Goal: Task Accomplishment & Management: Complete application form

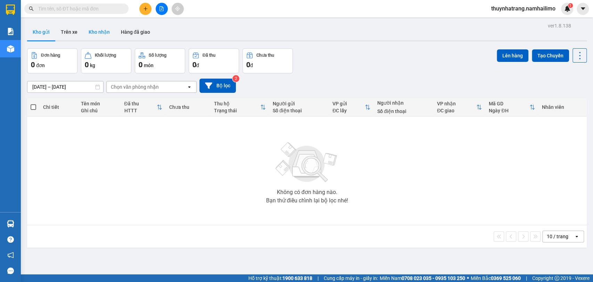
click at [108, 28] on button "Kho nhận" at bounding box center [99, 32] width 32 height 17
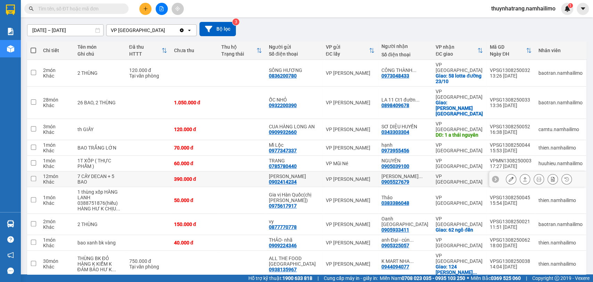
scroll to position [60, 0]
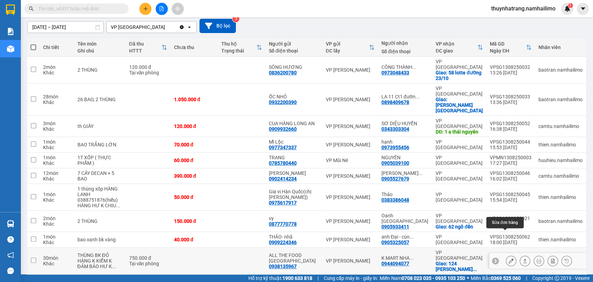
click at [508, 258] on icon at bounding box center [510, 260] width 5 height 5
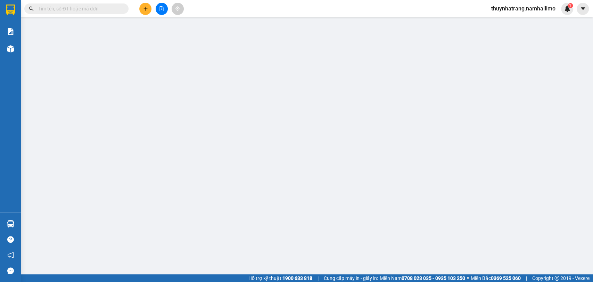
type input "0938135967"
type input "ALL THE FOOD [GEOGRAPHIC_DATA]"
type input "0944094077"
type input "K MART NHA TRANG"
checkbox input "true"
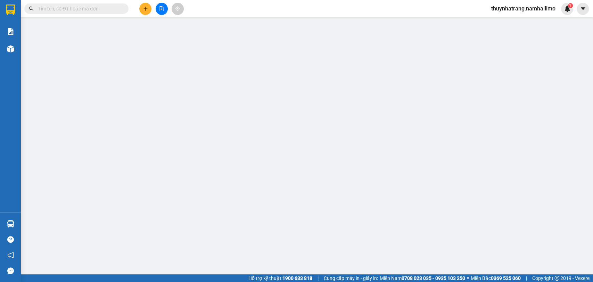
type input "124 BẠCH ĐẰNG TÂN TIẾN [GEOGRAPHIC_DATA]"
type input "150.000"
type input "750.000"
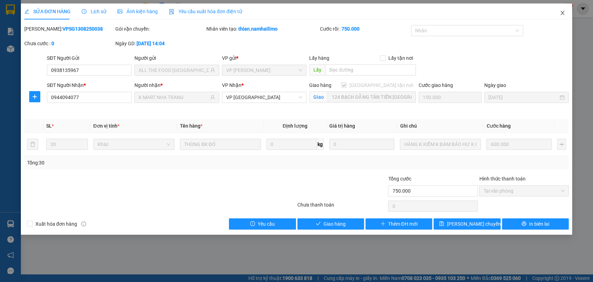
click at [558, 9] on span "Close" at bounding box center [561, 12] width 19 height 19
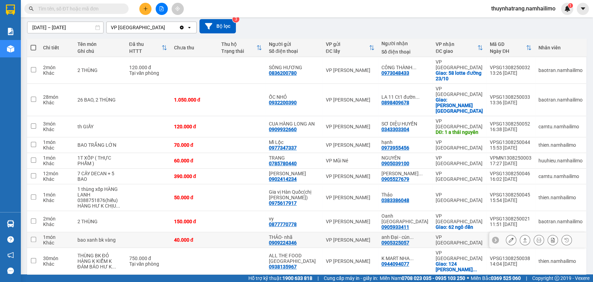
scroll to position [60, 0]
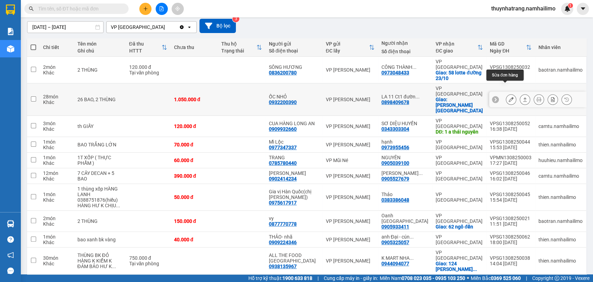
click at [508, 97] on icon at bounding box center [510, 99] width 5 height 5
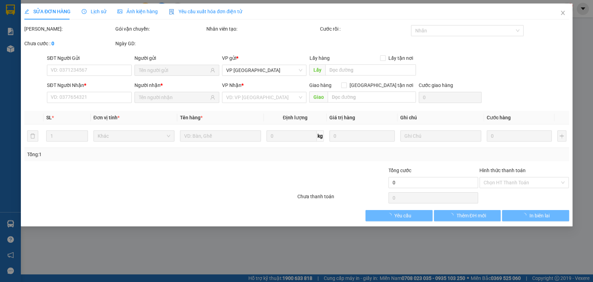
type input "0932200390"
type input "ỐC NHỎ"
type input "0898409678"
type input "LA 11 Ct1 đường 19/05"
checkbox input "true"
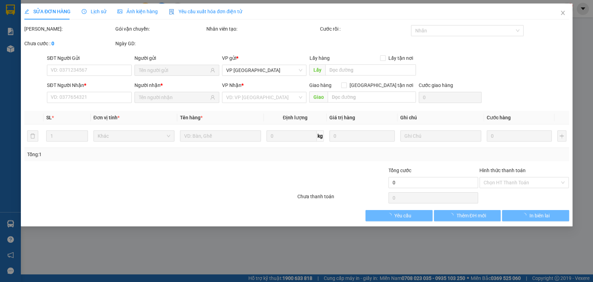
type input "[PERSON_NAME][GEOGRAPHIC_DATA]"
type input "150.000"
type input "1.050.000"
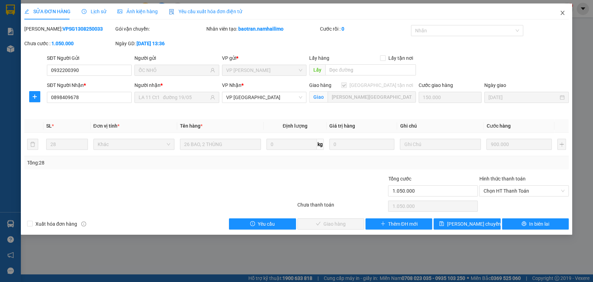
click at [564, 11] on icon "close" at bounding box center [562, 13] width 6 height 6
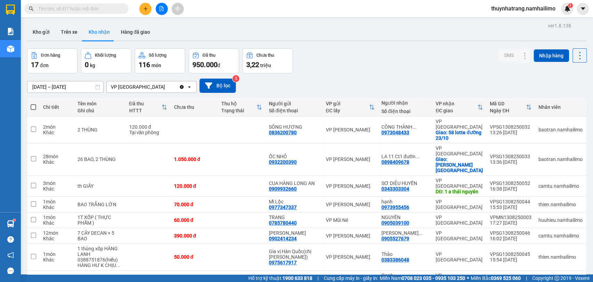
click at [100, 7] on input "text" at bounding box center [79, 9] width 82 height 8
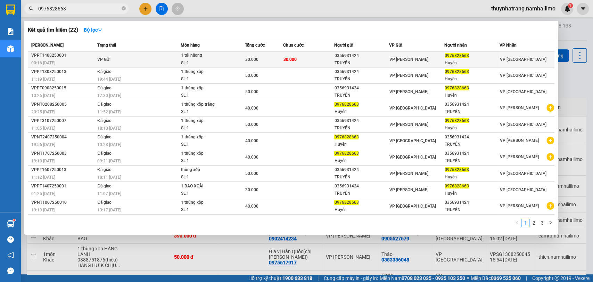
type input "0976828663"
click at [297, 59] on td "30.000" at bounding box center [308, 59] width 51 height 16
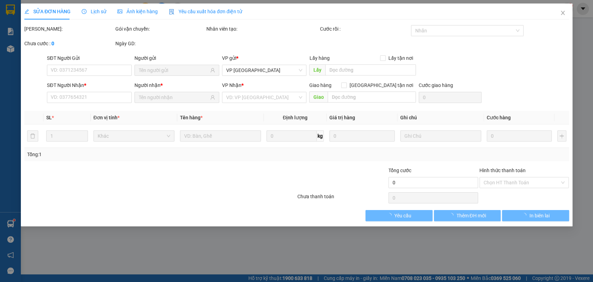
type input "0356931424"
type input "TRUYỀN"
type input "0976828663"
type input "Huyền"
type input "30.000"
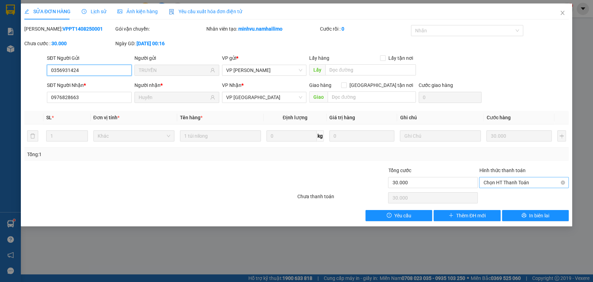
click at [499, 183] on span "Chọn HT Thanh Toán" at bounding box center [523, 182] width 81 height 10
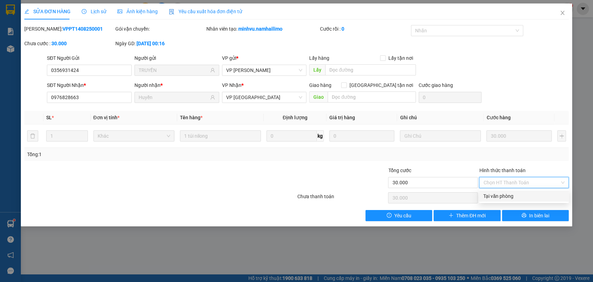
click at [494, 199] on div "Tại văn phòng" at bounding box center [523, 196] width 81 height 8
type input "0"
click at [559, 14] on icon "close" at bounding box center [562, 13] width 6 height 6
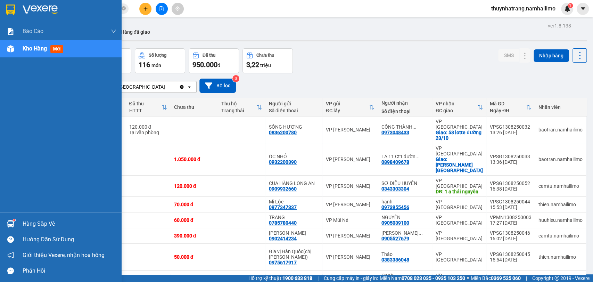
click at [19, 229] on div "Hàng sắp về" at bounding box center [61, 224] width 122 height 16
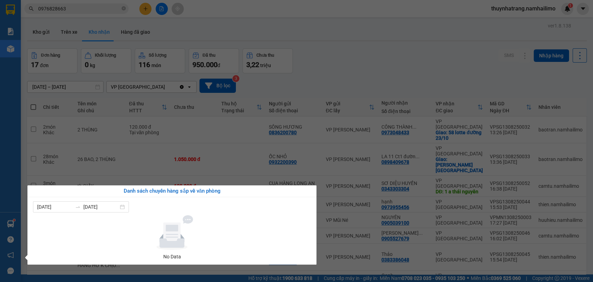
click at [81, 159] on section "Kết quả tìm kiếm ( 22 ) Bộ lọc Mã ĐH Trạng thái Món hàng Tổng cước Chưa cước Ng…" at bounding box center [296, 141] width 593 height 282
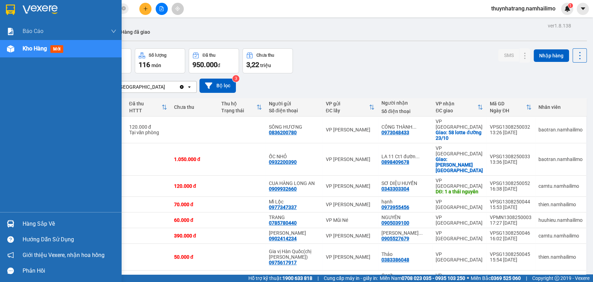
click at [9, 221] on img at bounding box center [10, 223] width 7 height 7
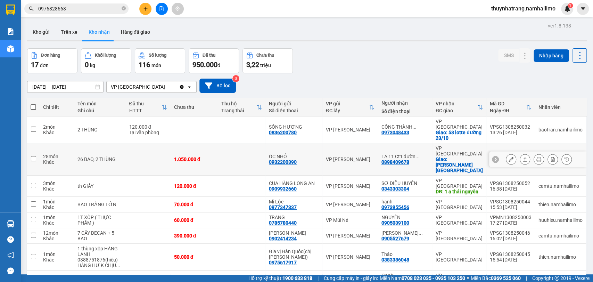
click at [28, 152] on section "Kết quả tìm kiếm ( 22 ) Bộ lọc Mã ĐH Trạng thái Món hàng Tổng cước Chưa cước Ng…" at bounding box center [296, 141] width 593 height 282
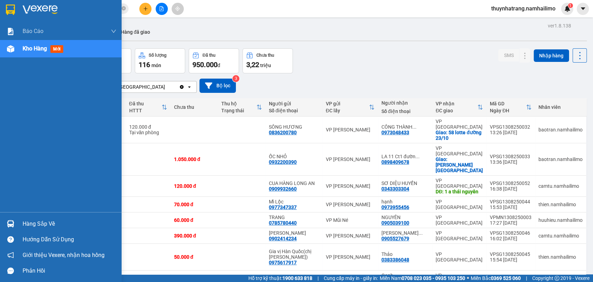
click at [40, 223] on div "Hàng sắp về" at bounding box center [70, 223] width 94 height 10
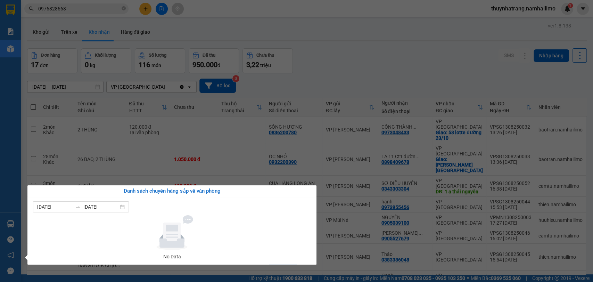
drag, startPoint x: 76, startPoint y: 123, endPoint x: 34, endPoint y: 15, distance: 116.0
click at [76, 122] on section "Kết quả tìm kiếm ( 22 ) Bộ lọc Mã ĐH Trạng thái Món hàng Tổng cước Chưa cước Ng…" at bounding box center [296, 141] width 593 height 282
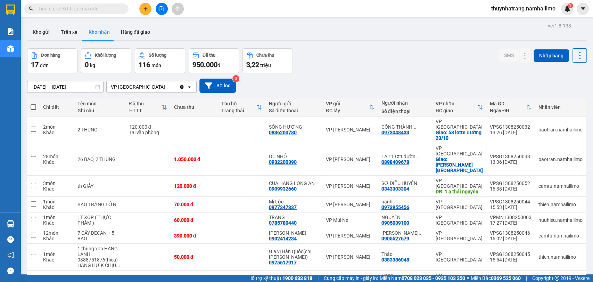
click at [83, 10] on input "text" at bounding box center [79, 9] width 82 height 8
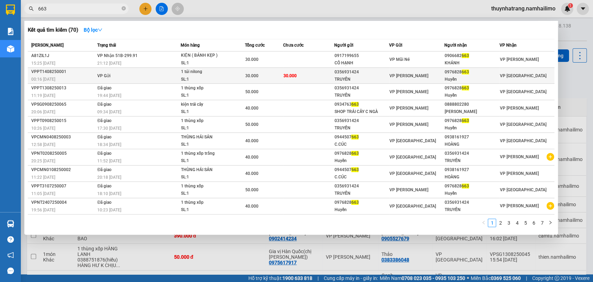
type input "663"
click at [278, 81] on td "30.000" at bounding box center [264, 76] width 38 height 16
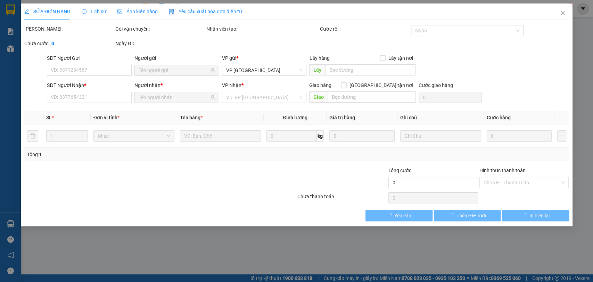
type input "0356931424"
type input "TRUYỀN"
type input "0976828663"
type input "Huyền"
type input "30.000"
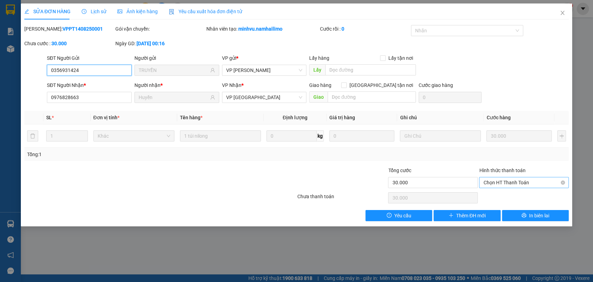
click at [514, 178] on span "Chọn HT Thanh Toán" at bounding box center [523, 182] width 81 height 10
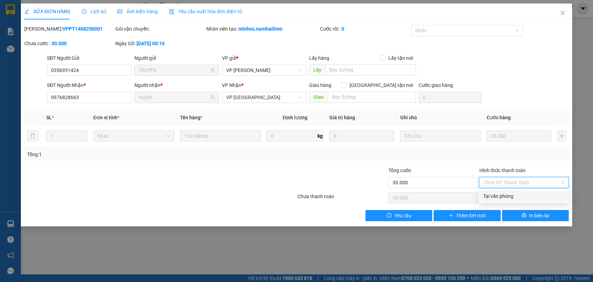
click at [506, 198] on div "Tại văn phòng" at bounding box center [523, 196] width 81 height 8
type input "0"
click at [310, 210] on div "Yêu cầu Thêm ĐH mới In biên lai" at bounding box center [297, 215] width 546 height 11
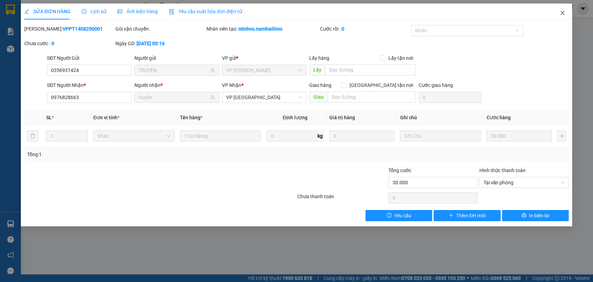
click at [560, 14] on icon "close" at bounding box center [562, 13] width 6 height 6
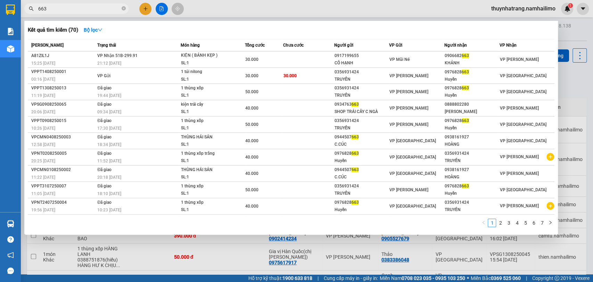
click at [81, 8] on input "663" at bounding box center [79, 9] width 82 height 8
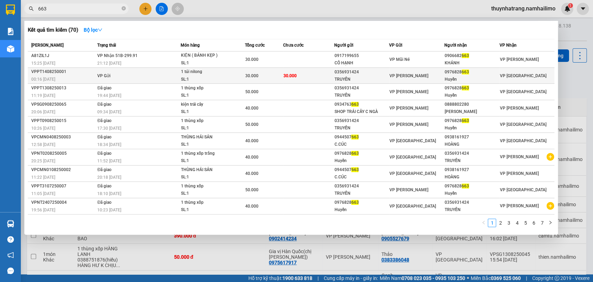
click at [144, 73] on td "VP Gửi" at bounding box center [137, 76] width 85 height 16
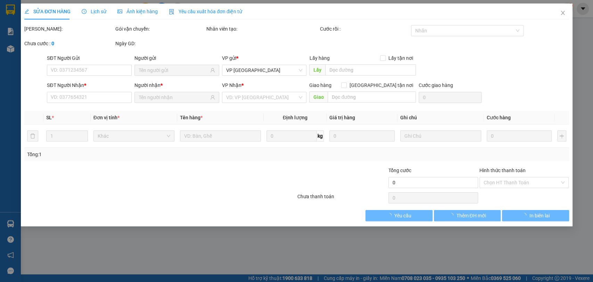
type input "0356931424"
type input "TRUYỀN"
type input "0976828663"
type input "Huyền"
type input "30.000"
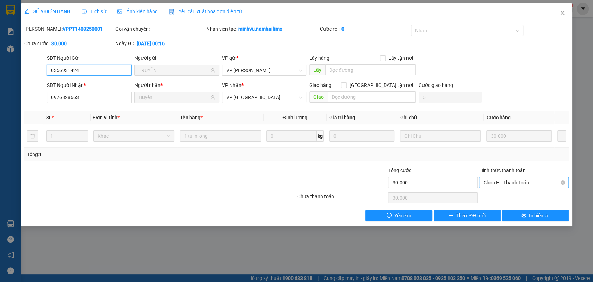
click at [502, 183] on span "Chọn HT Thanh Toán" at bounding box center [523, 182] width 81 height 10
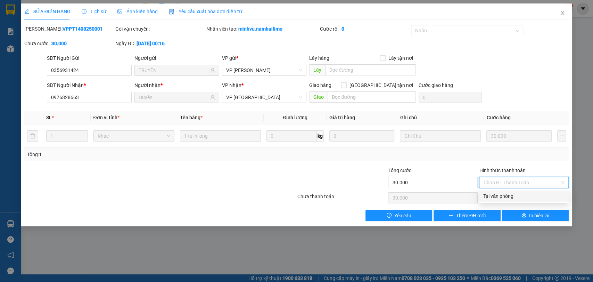
click at [502, 196] on div "Tại văn phòng" at bounding box center [523, 196] width 81 height 8
type input "0"
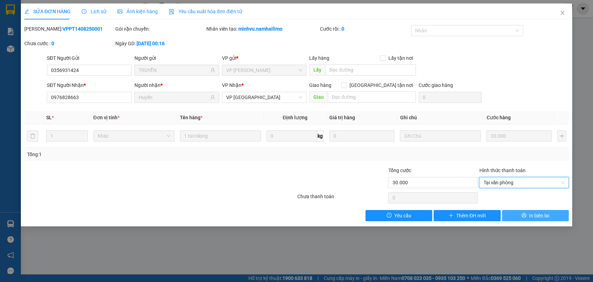
click at [544, 214] on span "In biên lai" at bounding box center [539, 215] width 20 height 8
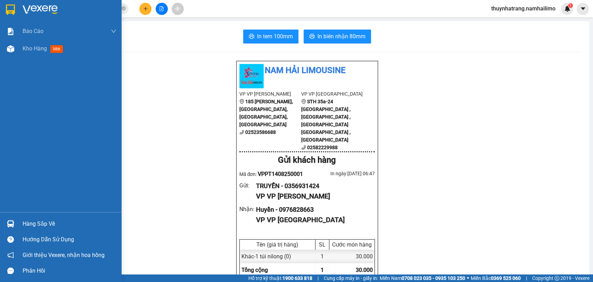
click at [10, 8] on img at bounding box center [10, 10] width 9 height 10
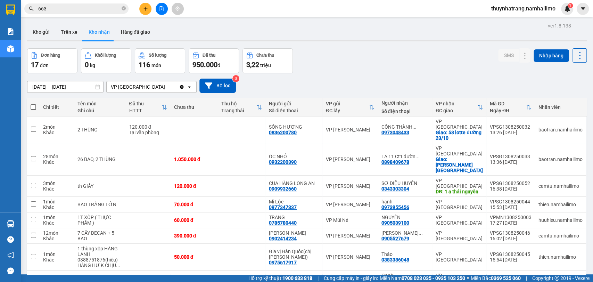
click at [83, 4] on div "Kết quả tìm kiếm ( 70 ) Bộ lọc Mã ĐH Trạng thái Món hàng Tổng cước Chưa cước Ng…" at bounding box center [67, 9] width 135 height 12
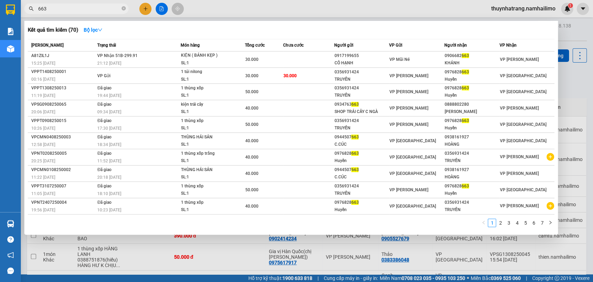
click at [82, 8] on input "663" at bounding box center [79, 9] width 82 height 8
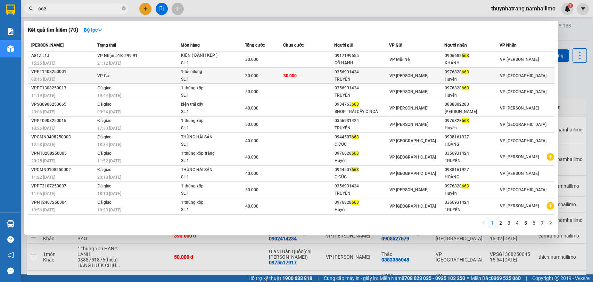
click at [300, 75] on td "30.000" at bounding box center [308, 76] width 51 height 16
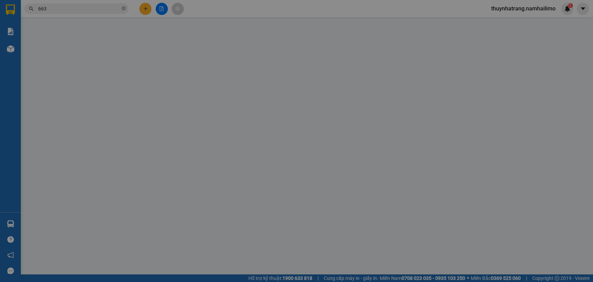
type input "0356931424"
type input "TRUYỀN"
type input "0976828663"
type input "Huyền"
type input "30.000"
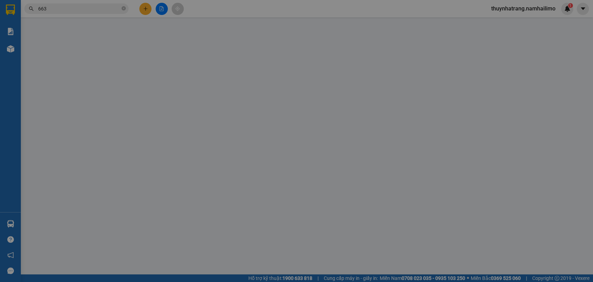
type input "30.000"
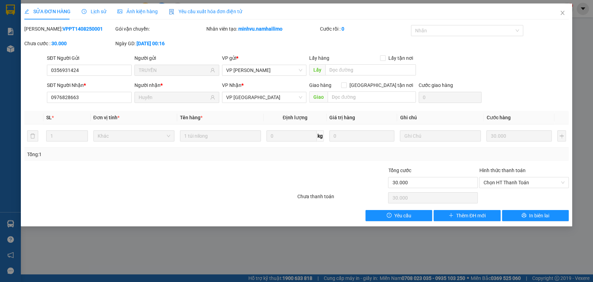
click at [97, 16] on div "Lịch sử" at bounding box center [94, 11] width 25 height 16
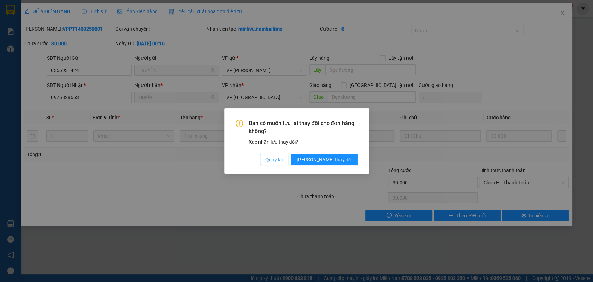
click at [283, 162] on span "Quay lại" at bounding box center [273, 160] width 17 height 8
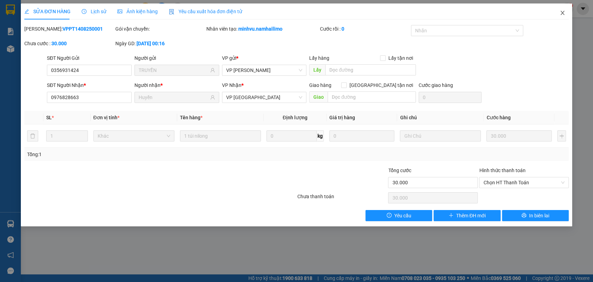
click at [560, 14] on icon "close" at bounding box center [562, 13] width 6 height 6
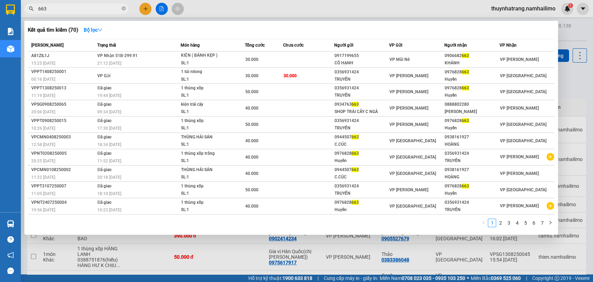
click at [55, 8] on input "663" at bounding box center [79, 9] width 82 height 8
click at [120, 10] on span "663" at bounding box center [76, 8] width 104 height 10
click at [125, 7] on icon "close-circle" at bounding box center [124, 8] width 4 height 4
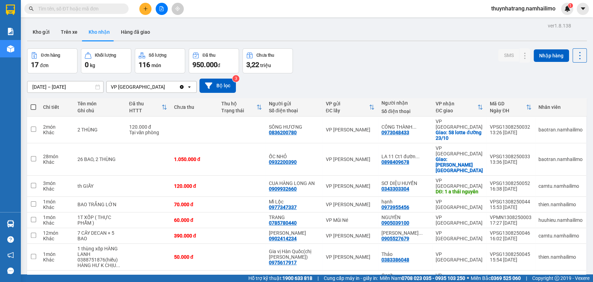
click at [80, 8] on input "text" at bounding box center [79, 9] width 82 height 8
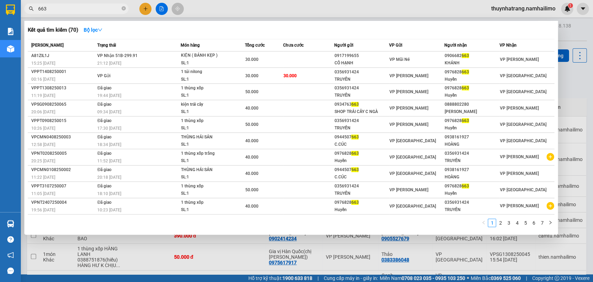
type input "663"
click at [434, 261] on div at bounding box center [296, 141] width 593 height 282
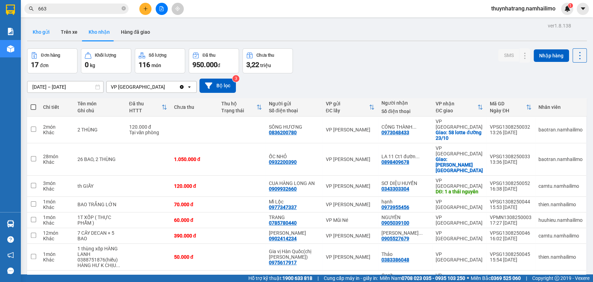
click at [39, 33] on button "Kho gửi" at bounding box center [41, 32] width 28 height 17
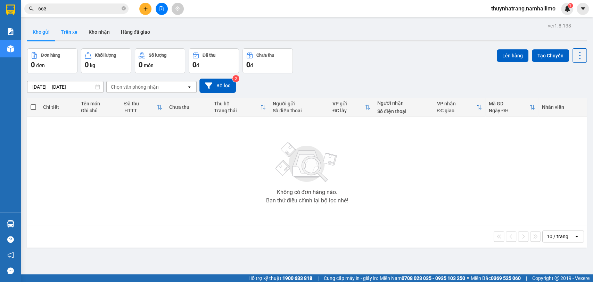
click at [78, 36] on button "Trên xe" at bounding box center [69, 32] width 28 height 17
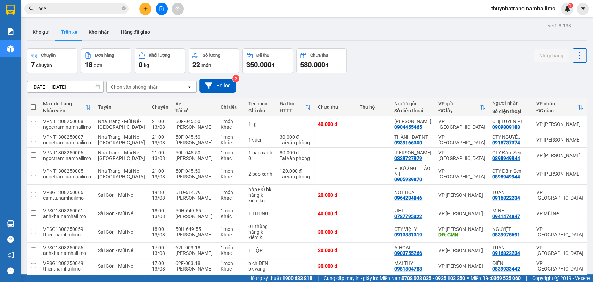
click at [141, 88] on div "Chọn văn phòng nhận" at bounding box center [135, 86] width 48 height 7
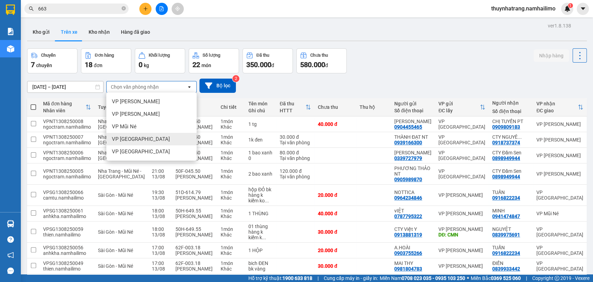
click at [139, 138] on span "VP [GEOGRAPHIC_DATA]" at bounding box center [141, 138] width 58 height 7
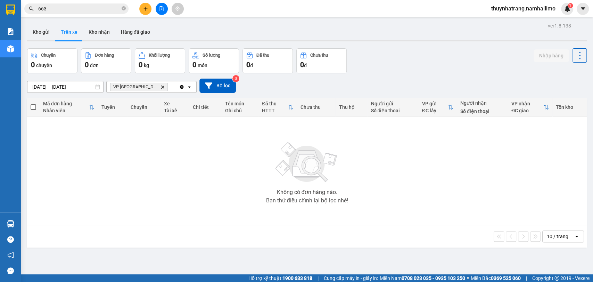
click at [68, 32] on button "Trên xe" at bounding box center [69, 32] width 28 height 17
click at [179, 88] on icon "Clear all" at bounding box center [182, 87] width 6 height 6
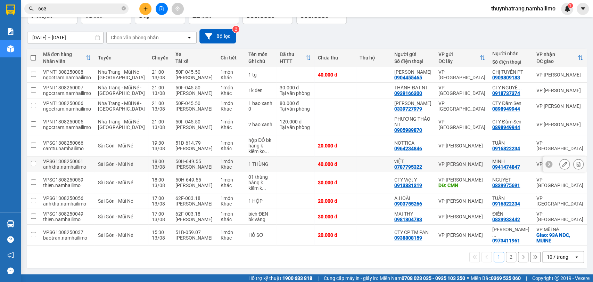
scroll to position [82, 0]
click at [506, 258] on button "2" at bounding box center [511, 256] width 10 height 10
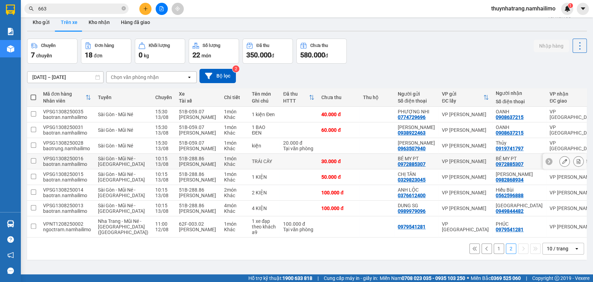
scroll to position [0, 0]
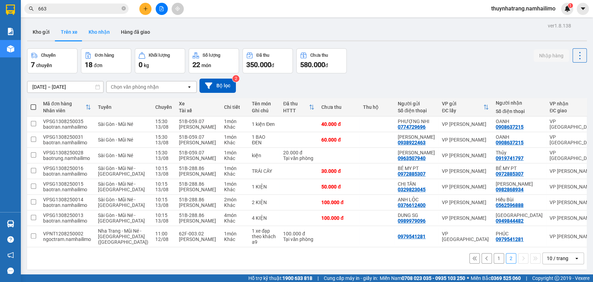
click at [106, 36] on button "Kho nhận" at bounding box center [99, 32] width 32 height 17
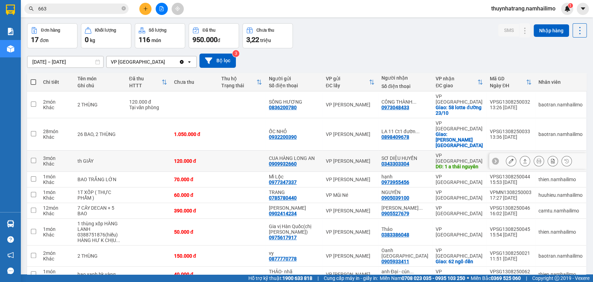
scroll to position [60, 0]
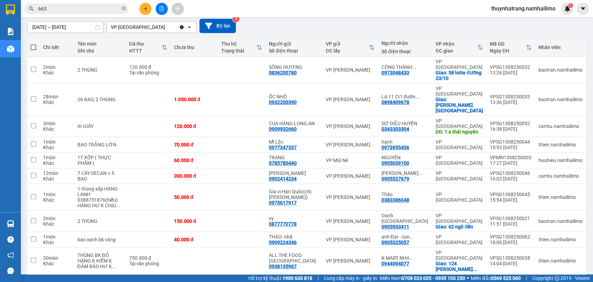
click at [506, 280] on button "2" at bounding box center [511, 285] width 10 height 10
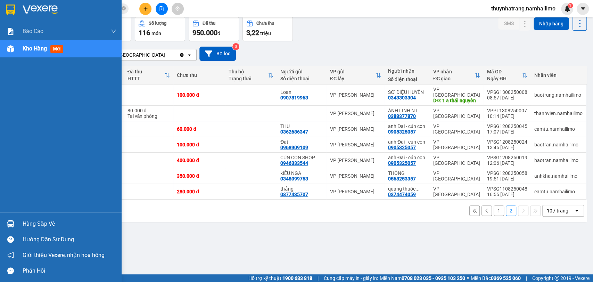
click at [33, 226] on div "Hàng sắp về" at bounding box center [70, 223] width 94 height 10
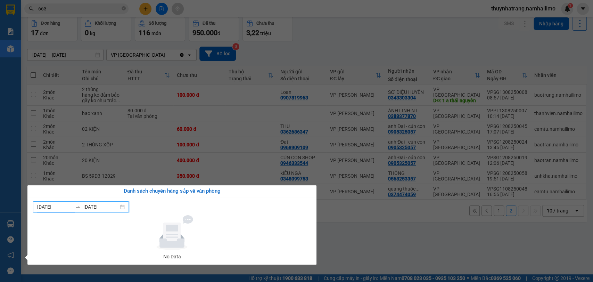
click at [58, 204] on input "[DATE]" at bounding box center [54, 207] width 35 height 8
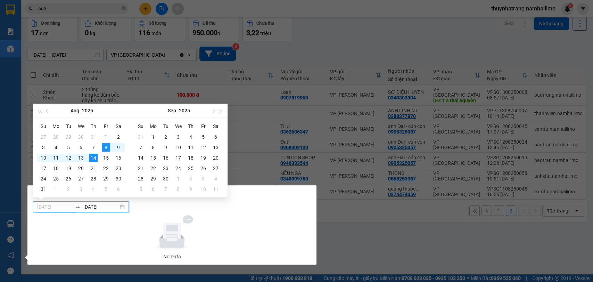
type input "[DATE]"
click at [96, 159] on div "14" at bounding box center [93, 157] width 8 height 8
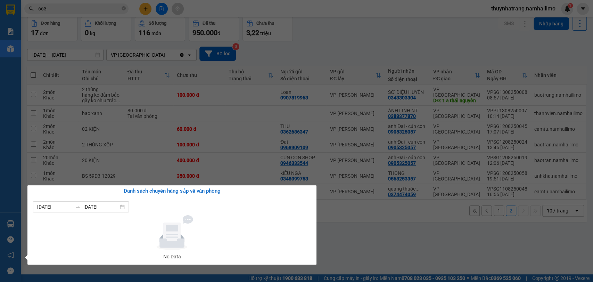
click at [354, 231] on section "Kết quả tìm kiếm ( 70 ) Bộ lọc Mã ĐH Trạng thái Món hàng Tổng cước Chưa cước Ng…" at bounding box center [296, 141] width 593 height 282
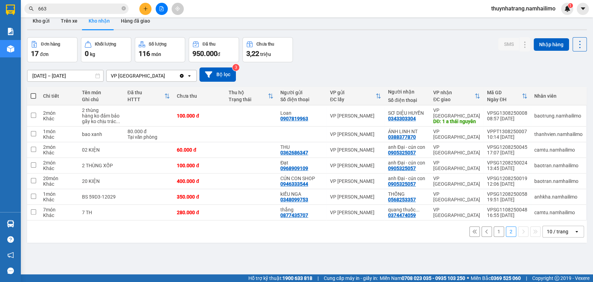
scroll to position [0, 0]
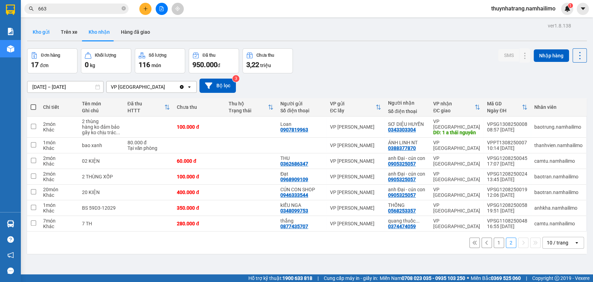
click at [49, 34] on button "Kho gửi" at bounding box center [41, 32] width 28 height 17
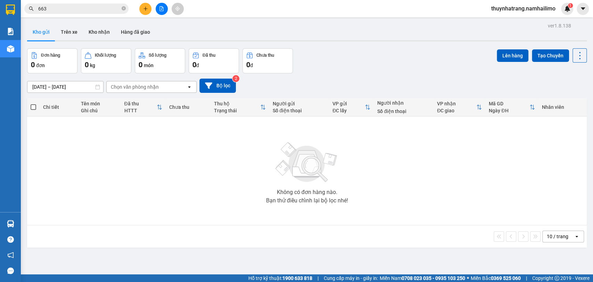
click at [124, 173] on div "Không có đơn hàng nào. Bạn thử điều chỉnh lại bộ lọc nhé!" at bounding box center [307, 170] width 552 height 104
click at [45, 163] on div "Không có đơn hàng nào. Bạn thử điều chỉnh lại bộ lọc nhé!" at bounding box center [307, 170] width 552 height 104
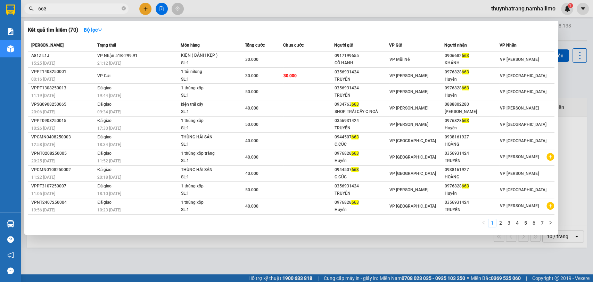
click at [67, 8] on input "663" at bounding box center [79, 9] width 82 height 8
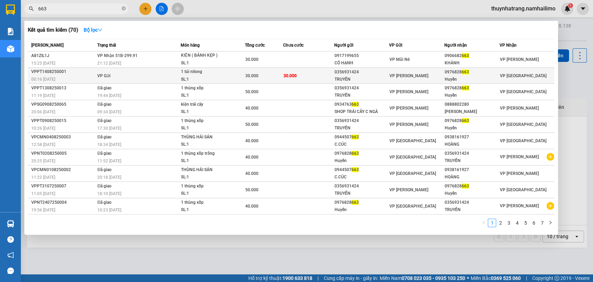
click at [257, 75] on span "30.000" at bounding box center [251, 75] width 13 height 5
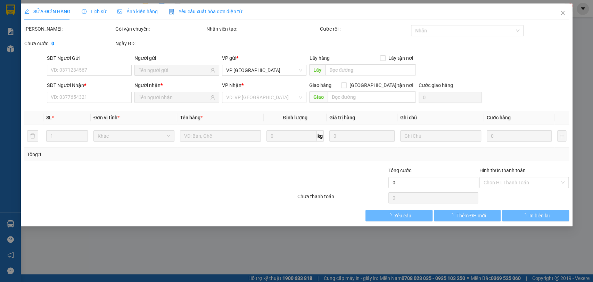
type input "0356931424"
type input "TRUYỀN"
type input "0976828663"
type input "Huyền"
type input "30.000"
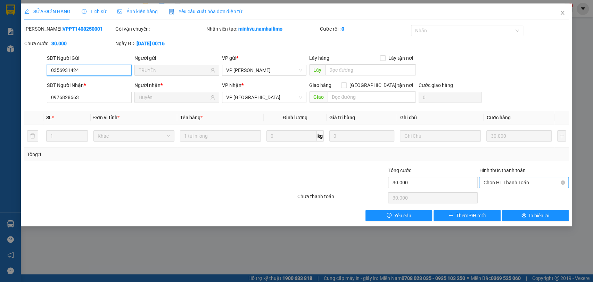
click at [497, 182] on span "Chọn HT Thanh Toán" at bounding box center [523, 182] width 81 height 10
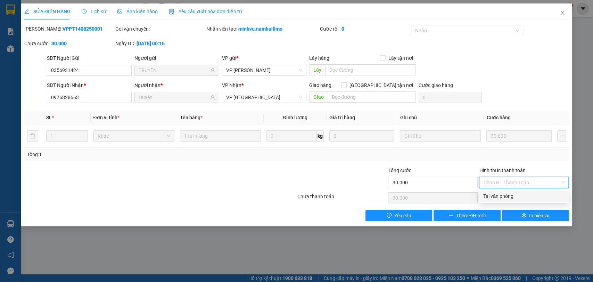
click at [506, 201] on div "Tại văn phòng" at bounding box center [524, 195] width 90 height 11
type input "0"
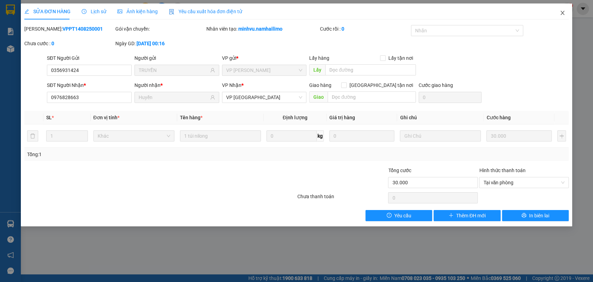
click at [563, 13] on icon "close" at bounding box center [562, 13] width 6 height 6
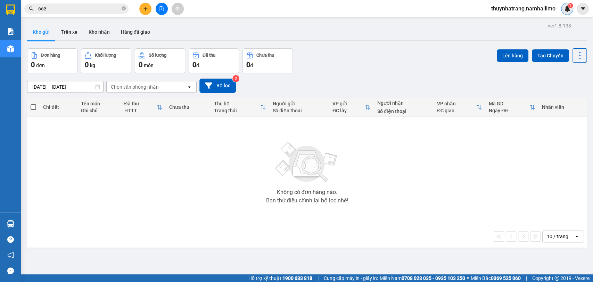
click at [565, 10] on img at bounding box center [567, 9] width 6 height 6
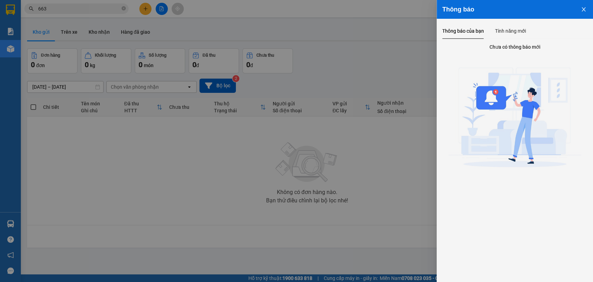
click at [352, 48] on div at bounding box center [296, 141] width 593 height 282
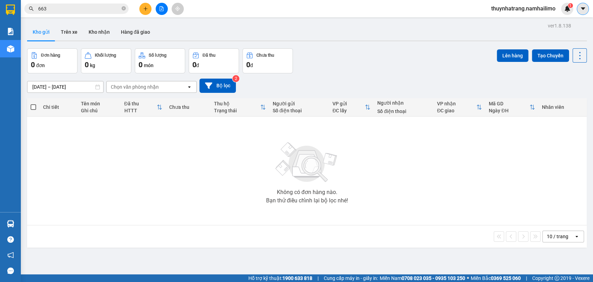
click at [579, 7] on button at bounding box center [582, 9] width 12 height 12
click at [504, 9] on span "thuynhatrang.namhailimo" at bounding box center [522, 8] width 75 height 9
click at [509, 23] on span "Đăng xuất" at bounding box center [525, 22] width 61 height 8
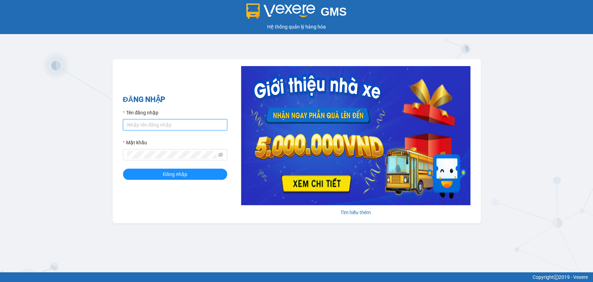
click at [140, 123] on input "Tên đăng nhập" at bounding box center [175, 124] width 104 height 11
type input "thuynhatrang.namhailimo"
click at [123, 168] on button "Đăng nhập" at bounding box center [175, 173] width 104 height 11
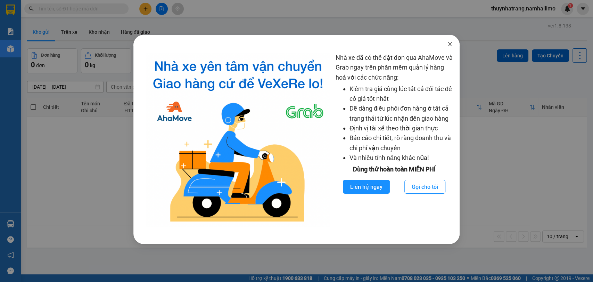
click at [453, 43] on span "Close" at bounding box center [449, 44] width 19 height 19
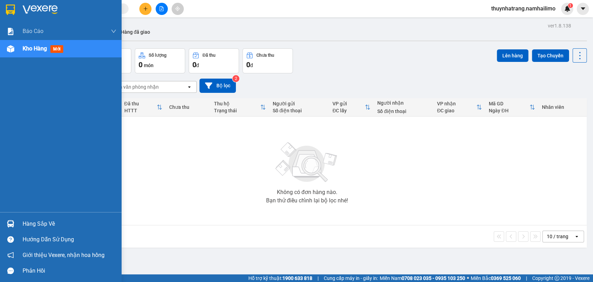
drag, startPoint x: 11, startPoint y: 10, endPoint x: 25, endPoint y: 6, distance: 14.8
click at [11, 9] on img at bounding box center [10, 10] width 9 height 10
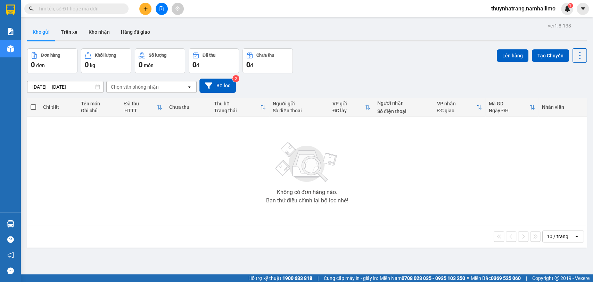
click at [78, 7] on input "text" at bounding box center [79, 9] width 82 height 8
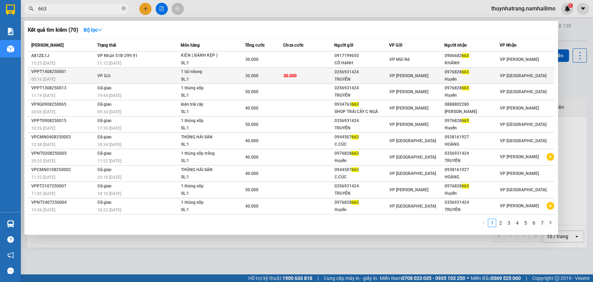
type input "663"
click at [233, 72] on span "1 túi nilong SL: 1" at bounding box center [213, 75] width 64 height 15
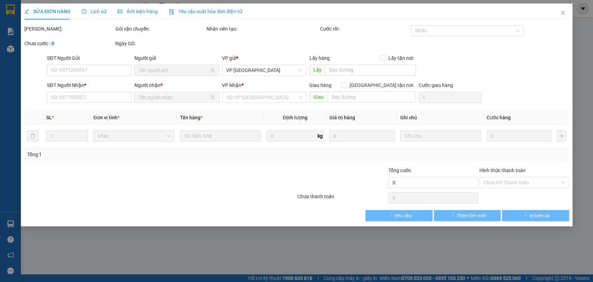
type input "0356931424"
type input "TRUYỀN"
type input "0976828663"
type input "Huyền"
type input "30.000"
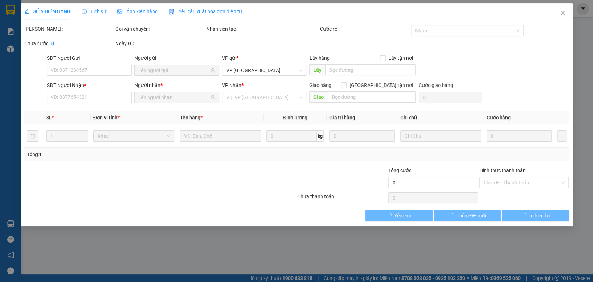
type input "30.000"
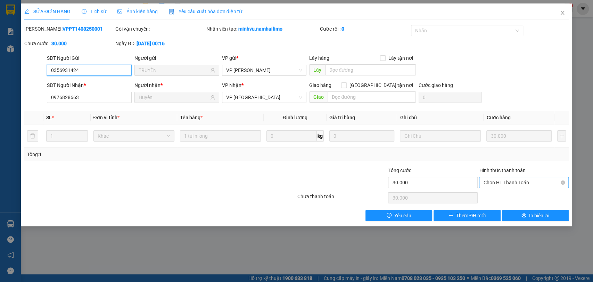
click at [501, 178] on span "Chọn HT Thanh Toán" at bounding box center [523, 182] width 81 height 10
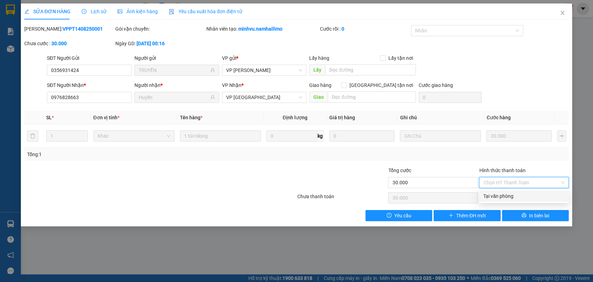
click at [535, 56] on div "SĐT Người Gửi 0356931424 Người gửi TRUYỀN VP gửi * VP Phan Thiết Lấy hàng Lấy t…" at bounding box center [307, 66] width 524 height 24
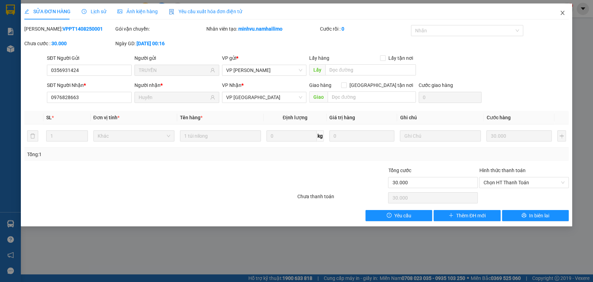
drag, startPoint x: 560, startPoint y: 13, endPoint x: 557, endPoint y: 15, distance: 4.0
click at [560, 13] on icon "close" at bounding box center [562, 13] width 6 height 6
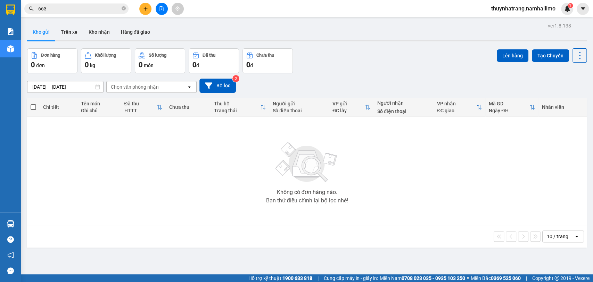
click at [142, 88] on div "Chọn văn phòng nhận" at bounding box center [135, 86] width 48 height 7
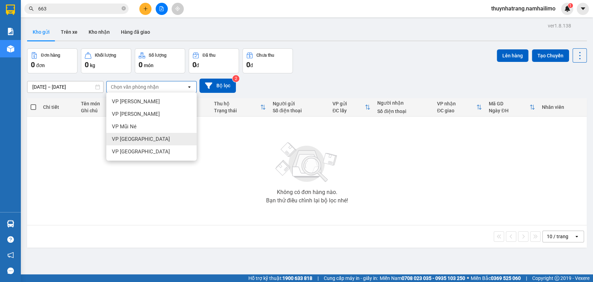
click at [139, 139] on span "VP [GEOGRAPHIC_DATA]" at bounding box center [141, 138] width 58 height 7
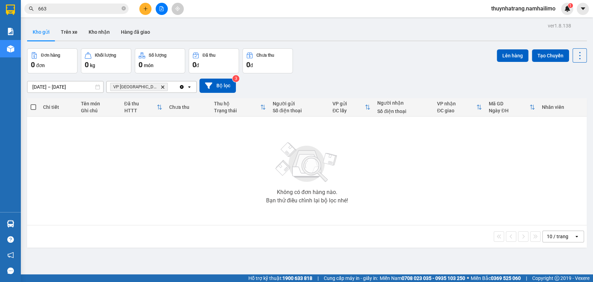
click at [181, 87] on icon "Clear all" at bounding box center [182, 87] width 4 height 4
click at [160, 90] on div "Chọn văn phòng nhận" at bounding box center [147, 86] width 80 height 11
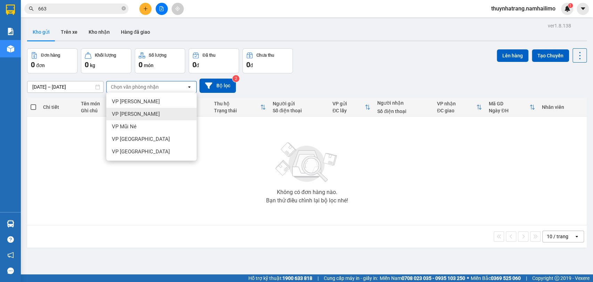
click at [143, 116] on span "VP [PERSON_NAME]" at bounding box center [136, 113] width 48 height 7
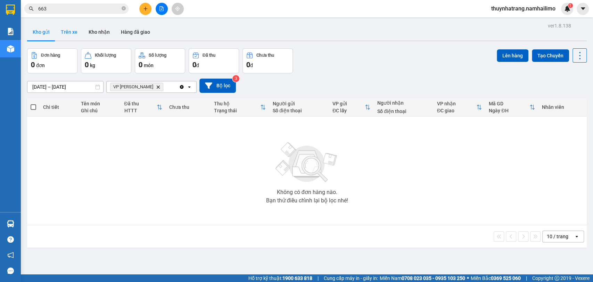
click at [74, 34] on button "Trên xe" at bounding box center [69, 32] width 28 height 17
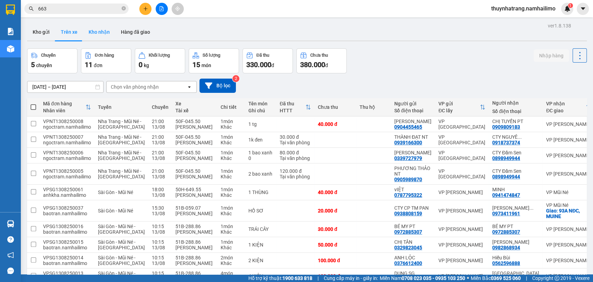
click at [91, 33] on button "Kho nhận" at bounding box center [99, 32] width 32 height 17
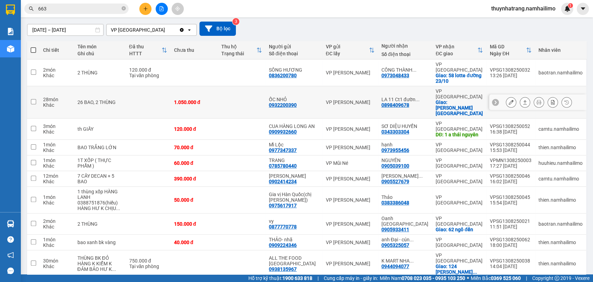
scroll to position [60, 0]
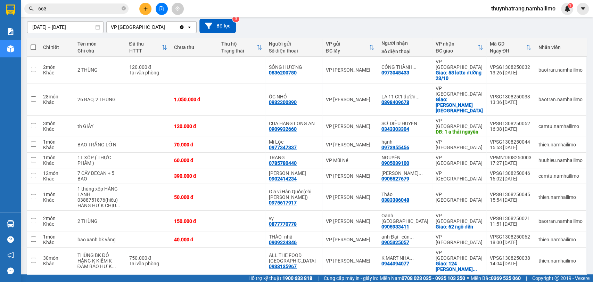
click at [506, 280] on button "2" at bounding box center [511, 285] width 10 height 10
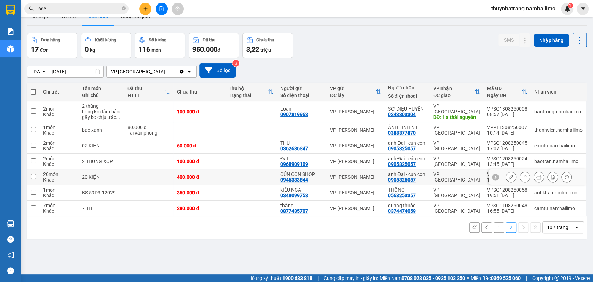
scroll to position [0, 0]
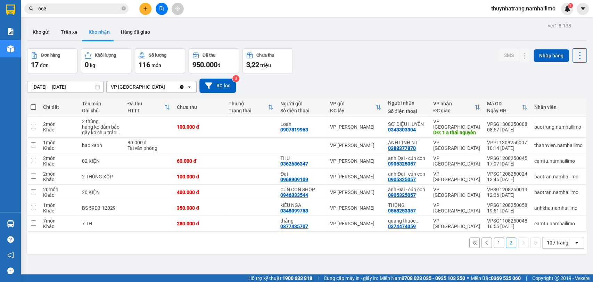
click at [493, 242] on button "1" at bounding box center [498, 242] width 10 height 10
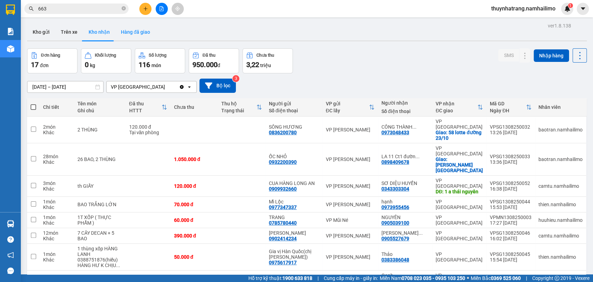
click at [119, 29] on button "Hàng đã giao" at bounding box center [135, 32] width 40 height 17
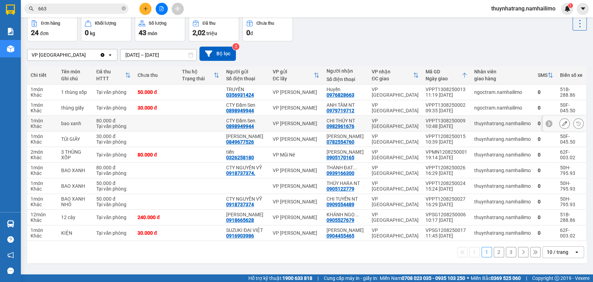
scroll to position [43, 0]
click at [481, 255] on button "1" at bounding box center [486, 252] width 10 height 10
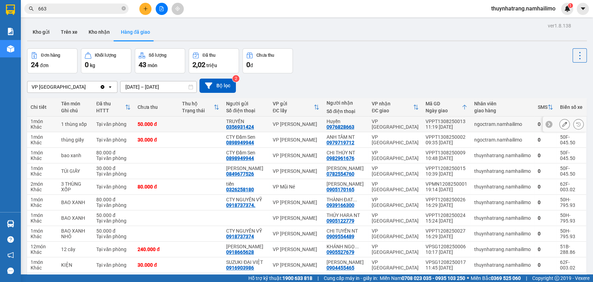
scroll to position [0, 0]
click at [107, 34] on button "Kho nhận" at bounding box center [99, 32] width 32 height 17
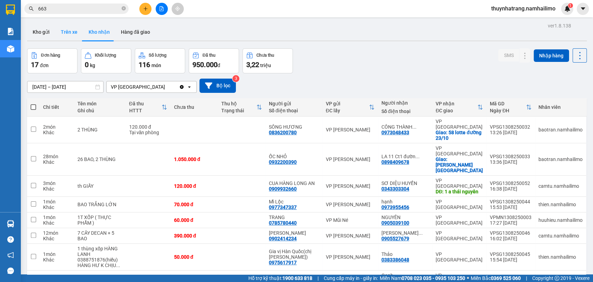
click at [67, 33] on button "Trên xe" at bounding box center [69, 32] width 28 height 17
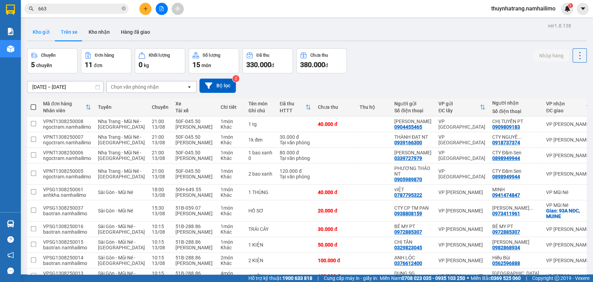
click at [45, 32] on button "Kho gửi" at bounding box center [41, 32] width 28 height 17
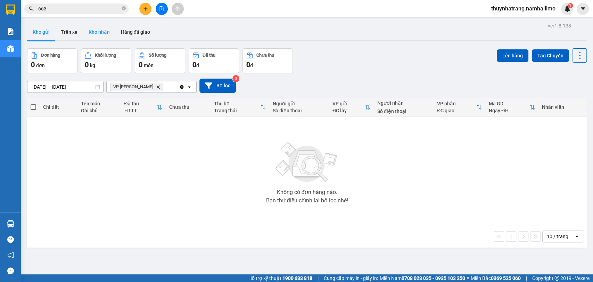
click at [101, 37] on button "Kho nhận" at bounding box center [99, 32] width 32 height 17
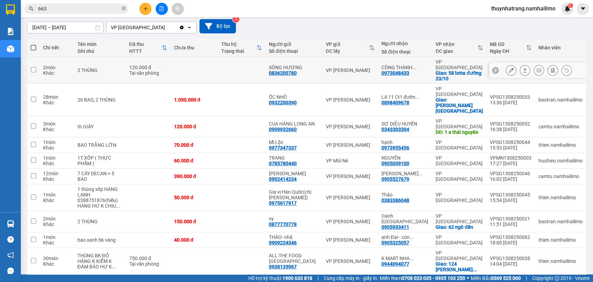
scroll to position [60, 0]
click at [507, 280] on button "2" at bounding box center [511, 285] width 10 height 10
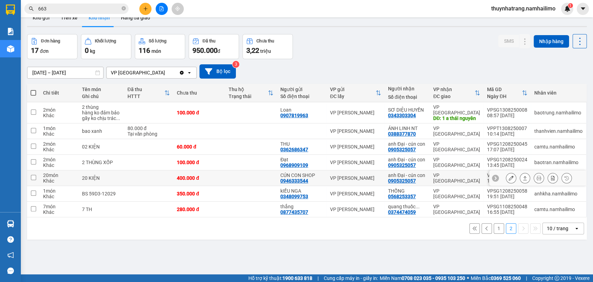
scroll to position [0, 0]
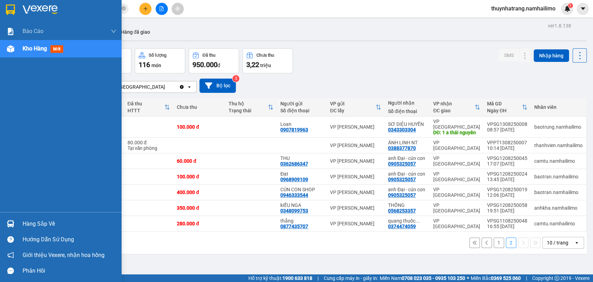
click at [14, 220] on div at bounding box center [11, 223] width 12 height 12
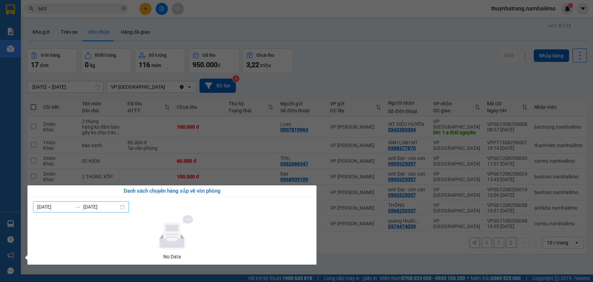
drag, startPoint x: 108, startPoint y: 213, endPoint x: 110, endPoint y: 205, distance: 7.5
click at [108, 211] on div "08/08/2025 14/08/2025 No Data" at bounding box center [172, 230] width 278 height 59
click at [111, 206] on input "[DATE]" at bounding box center [100, 207] width 35 height 8
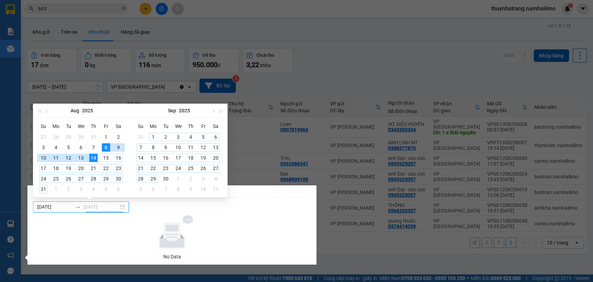
type input "[DATE]"
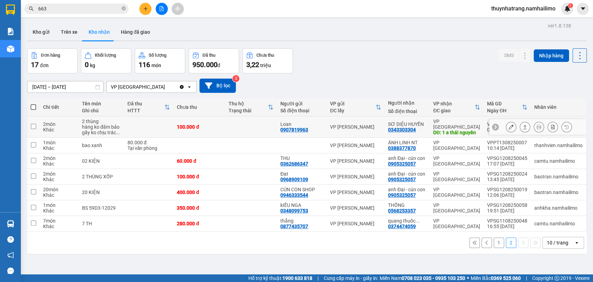
click at [247, 126] on section "Kết quả tìm kiếm ( 70 ) Bộ lọc Mã ĐH Trạng thái Món hàng Tổng cước Chưa cước Ng…" at bounding box center [296, 141] width 593 height 282
click at [89, 234] on div "1 2 10 / trang open" at bounding box center [306, 242] width 559 height 22
click at [40, 34] on button "Kho gửi" at bounding box center [41, 32] width 28 height 17
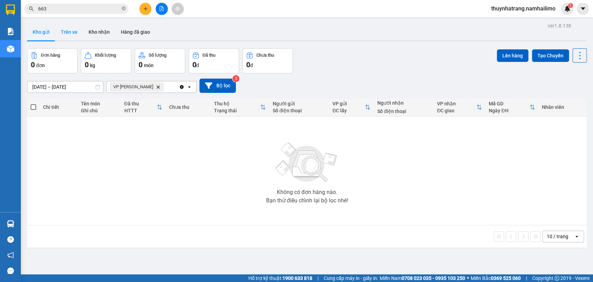
click at [70, 36] on button "Trên xe" at bounding box center [69, 32] width 28 height 17
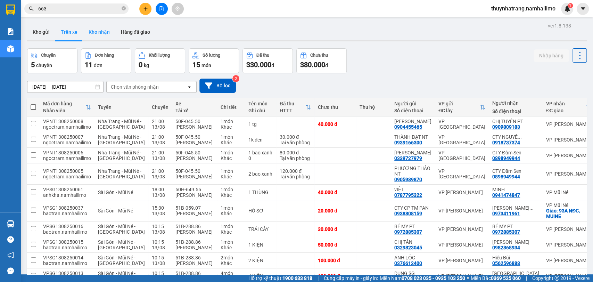
click at [108, 36] on button "Kho nhận" at bounding box center [99, 32] width 32 height 17
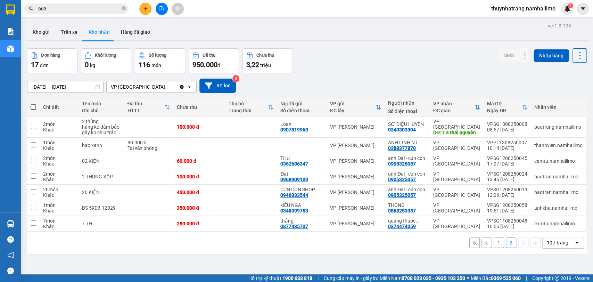
click at [56, 6] on input "663" at bounding box center [79, 9] width 82 height 8
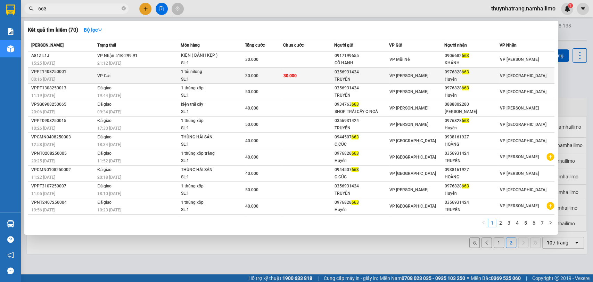
click at [223, 77] on div "SL: 1" at bounding box center [207, 80] width 52 height 8
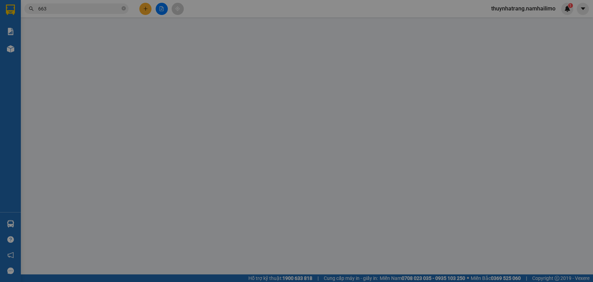
type input "0356931424"
type input "TRUYỀN"
type input "0976828663"
type input "Huyền"
type input "30.000"
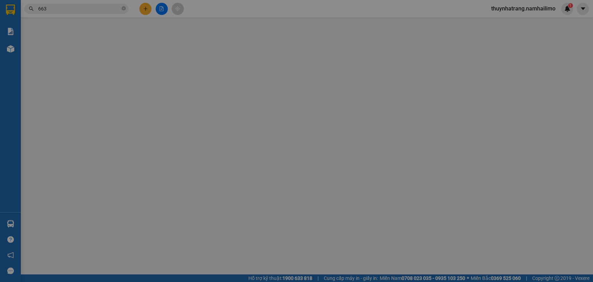
type input "30.000"
